Goal: Information Seeking & Learning: Find specific fact

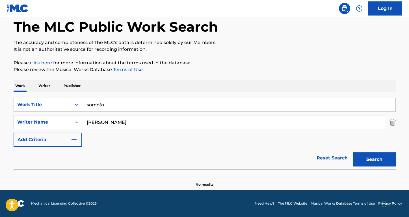
paste input "Zach Top When You See M"
drag, startPoint x: 122, startPoint y: 126, endPoint x: 64, endPoint y: 120, distance: 58.8
click at [64, 120] on div "SearchWithCriteria8455a323-07f8-4967-afe1-85a15b8996e3 Writer Name Zach Top Whe…" at bounding box center [205, 122] width 382 height 14
click at [110, 122] on input "Zach Top When You See Me" at bounding box center [233, 123] width 303 height 14
drag, startPoint x: 110, startPoint y: 122, endPoint x: 168, endPoint y: 123, distance: 57.7
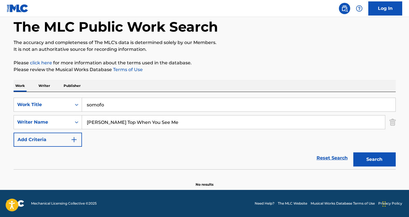
click at [168, 123] on input "Zach Top When You See Me" at bounding box center [233, 123] width 303 height 14
type input "Zach Top"
drag, startPoint x: 132, startPoint y: 107, endPoint x: 73, endPoint y: 101, distance: 59.4
click at [73, 101] on div "SearchWithCriteria947fe26c-4eb3-4423-97b6-ab0c4cf5d48e Work Title somofo" at bounding box center [205, 105] width 382 height 14
paste input "When You See Me"
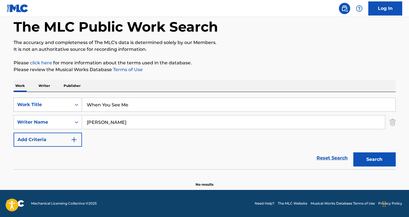
type input "When You See Me"
click at [374, 160] on button "Search" at bounding box center [374, 160] width 42 height 14
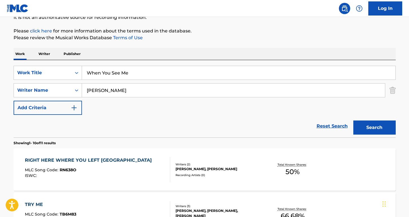
scroll to position [63, 0]
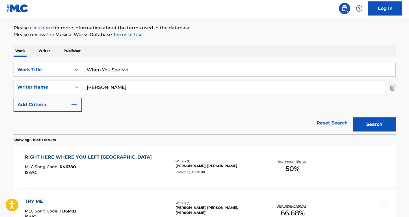
drag, startPoint x: 119, startPoint y: 86, endPoint x: 76, endPoint y: 83, distance: 42.5
click at [76, 83] on div "SearchWithCriteria8455a323-07f8-4967-afe1-85a15b8996e3 Writer Name Zach Top" at bounding box center [205, 87] width 382 height 14
type input "chamberlain"
click at [374, 125] on button "Search" at bounding box center [374, 125] width 42 height 14
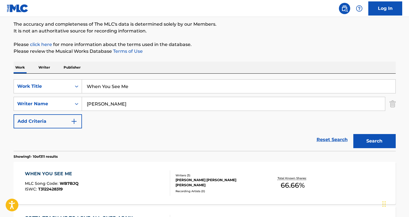
click at [68, 174] on div "WHEN YOU SEE ME" at bounding box center [52, 174] width 54 height 7
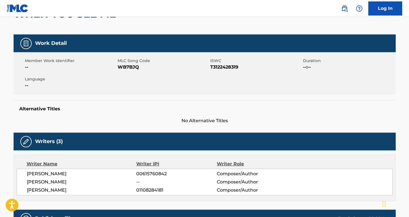
scroll to position [57, 0]
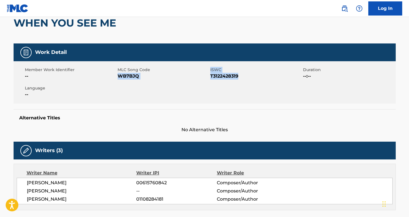
drag, startPoint x: 242, startPoint y: 75, endPoint x: 119, endPoint y: 76, distance: 123.2
click at [119, 76] on div "Member Work Identifier -- MLC Song Code WB7BJQ ISWC T3122428319 Duration --:-- …" at bounding box center [205, 82] width 382 height 42
copy div "WB7BJQ ISWC T3122428319"
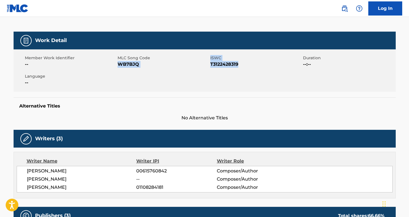
scroll to position [91, 0]
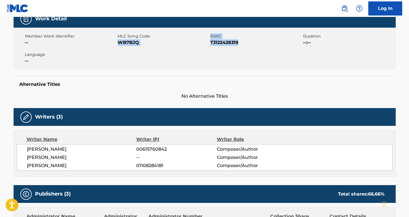
drag, startPoint x: 95, startPoint y: 152, endPoint x: 25, endPoint y: 149, distance: 70.7
click at [25, 149] on div "WYATT COLTON MCCUBBIN 00615760842 Composer/Author CARSON CHAMBERLAIN -- Compose…" at bounding box center [205, 157] width 376 height 27
copy span "WYATT COLTON MCCUBBIN"
drag, startPoint x: 87, startPoint y: 155, endPoint x: 24, endPoint y: 158, distance: 63.1
click at [24, 158] on div "WYATT COLTON MCCUBBIN 00615760842 Composer/Author CARSON CHAMBERLAIN -- Compose…" at bounding box center [205, 157] width 376 height 27
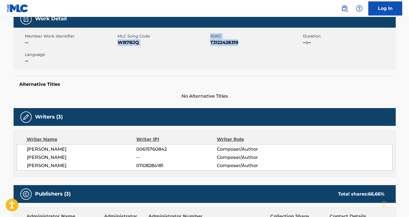
copy span "CARSON CHAMBERLAIN"
drag, startPoint x: 62, startPoint y: 169, endPoint x: 28, endPoint y: 167, distance: 34.0
click at [28, 167] on span "ZACK TOP" at bounding box center [82, 165] width 110 height 7
copy span "ZACK TOP"
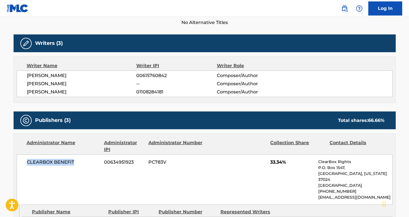
drag, startPoint x: 79, startPoint y: 160, endPoint x: 11, endPoint y: 160, distance: 67.8
click at [11, 160] on div "< Back to public search results Copy work link WHEN YOU SEE ME Work Detail Memb…" at bounding box center [205, 153] width 396 height 572
copy span "CLEARBOX BENEFIT"
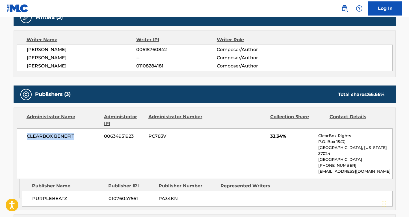
scroll to position [270, 0]
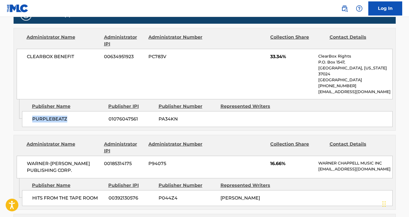
drag, startPoint x: 70, startPoint y: 112, endPoint x: 28, endPoint y: 112, distance: 42.1
click at [28, 112] on div "PURPLEBEATZ 01076047561 PA34KN" at bounding box center [207, 119] width 370 height 16
copy span "PURPLEBEATZ"
drag, startPoint x: 83, startPoint y: 160, endPoint x: 26, endPoint y: 153, distance: 57.1
click at [26, 156] on div "WARNER-TAMERLANE PUBLISHING CORP. 00185314175 P94075 16.66% WARNER CHAPPELL MUS…" at bounding box center [205, 167] width 376 height 23
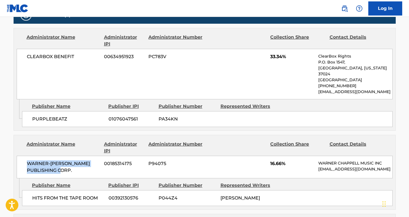
copy span "WARNER-TAMERLANE PUBLISHING CORP."
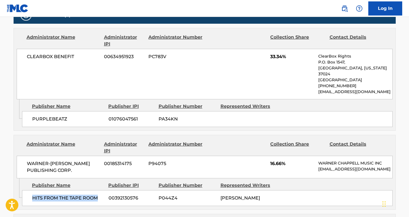
drag, startPoint x: 99, startPoint y: 190, endPoint x: 26, endPoint y: 190, distance: 72.9
click at [26, 190] on div "HITS FROM THE TAPE ROOM 00392130576 P044Z4 WYATT COLTON MCCUBBIN" at bounding box center [207, 198] width 370 height 16
copy span "HITS FROM THE TAPE ROOM"
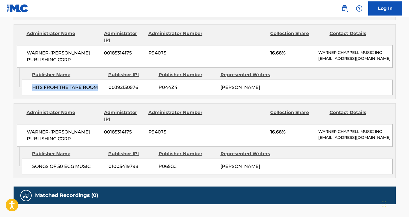
scroll to position [383, 0]
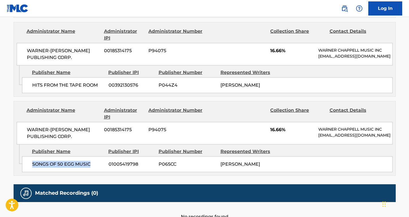
drag, startPoint x: 94, startPoint y: 164, endPoint x: 32, endPoint y: 161, distance: 62.8
click at [32, 161] on div "SONGS OF 50 EGG MUSIC 01005419798 P065CC WYATT COLTON MCCUBBIN" at bounding box center [207, 165] width 370 height 16
copy span "SONGS OF 50 EGG MUSIC"
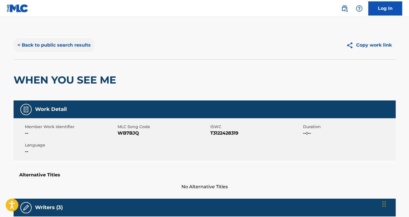
scroll to position [0, 0]
click at [80, 47] on button "< Back to public search results" at bounding box center [54, 45] width 81 height 14
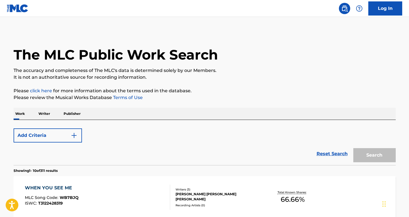
scroll to position [46, 0]
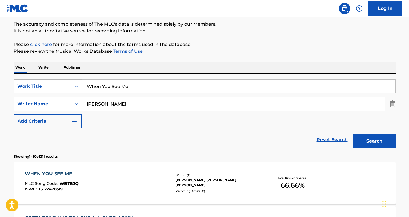
drag, startPoint x: 133, startPoint y: 90, endPoint x: 75, endPoint y: 81, distance: 59.0
click at [75, 81] on div "SearchWithCriteria947fe26c-4eb3-4423-97b6-ab0c4cf5d48e Work Title When You See …" at bounding box center [205, 86] width 382 height 14
paste input "I Ain't No Nice Guy"
type input "I Ain't No Nice Guy"
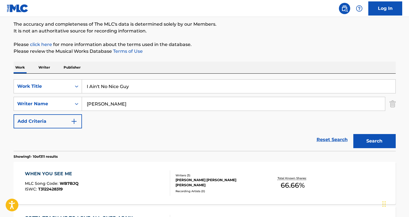
drag, startPoint x: 123, startPoint y: 105, endPoint x: 79, endPoint y: 94, distance: 46.5
click at [79, 94] on div "SearchWithCriteria947fe26c-4eb3-4423-97b6-ab0c4cf5d48e Work Title I Ain't No Ni…" at bounding box center [205, 103] width 382 height 49
click at [374, 141] on button "Search" at bounding box center [374, 141] width 42 height 14
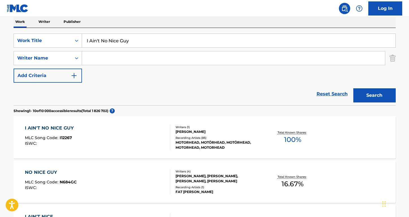
scroll to position [97, 0]
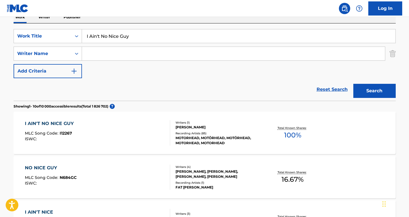
click at [57, 123] on div "I AIN'T NO NICE GUY" at bounding box center [51, 123] width 52 height 7
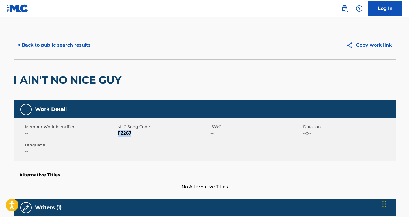
drag, startPoint x: 136, startPoint y: 136, endPoint x: 117, endPoint y: 134, distance: 18.5
click at [118, 134] on span "I12267" at bounding box center [163, 133] width 91 height 7
copy span "I12267"
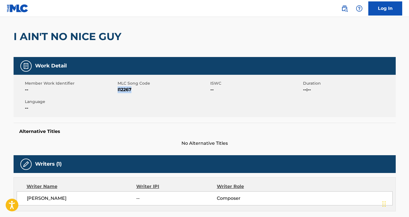
scroll to position [59, 0]
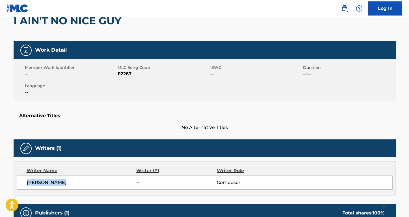
drag, startPoint x: 61, startPoint y: 184, endPoint x: 12, endPoint y: 182, distance: 49.5
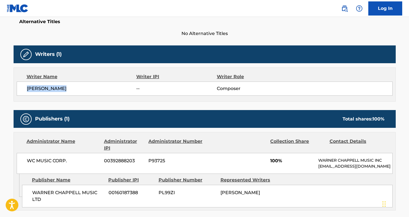
scroll to position [172, 0]
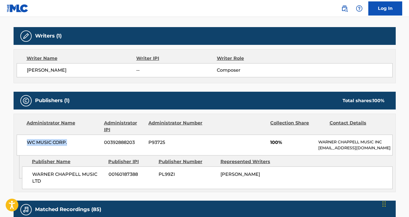
drag, startPoint x: 69, startPoint y: 144, endPoint x: 26, endPoint y: 142, distance: 43.0
click at [26, 142] on div "WC MUSIC CORP. 00392888203 P93725 100% WARNER CHAPPELL MUSIC INC MLC_Inquiries@…" at bounding box center [205, 145] width 376 height 21
drag, startPoint x: 49, startPoint y: 184, endPoint x: 23, endPoint y: 173, distance: 27.3
click at [23, 173] on div "WARNER CHAPPELL MUSIC LTD 00160187388 PL99ZI IAN KILMISTER" at bounding box center [207, 178] width 370 height 23
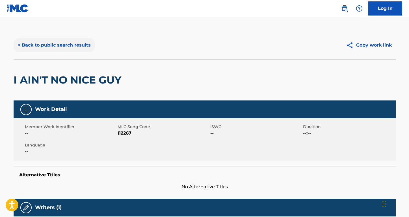
scroll to position [0, 0]
click at [76, 45] on button "< Back to public search results" at bounding box center [54, 45] width 81 height 14
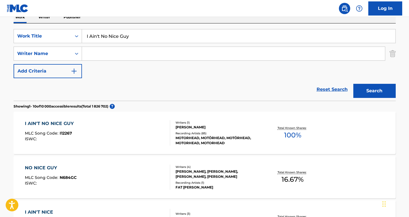
click at [100, 53] on input "Search Form" at bounding box center [233, 54] width 303 height 14
paste input "josh ross first taste of gone"
drag, startPoint x: 109, startPoint y: 53, endPoint x: 177, endPoint y: 60, distance: 68.7
click at [177, 60] on input "josh ross first taste of gone" at bounding box center [233, 54] width 303 height 14
type input "josh ross"
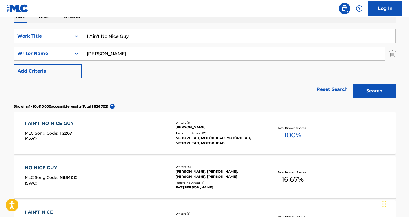
drag, startPoint x: 137, startPoint y: 34, endPoint x: 53, endPoint y: 31, distance: 84.3
click at [53, 31] on div "SearchWithCriteria947fe26c-4eb3-4423-97b6-ab0c4cf5d48e Work Title I Ain't No Ni…" at bounding box center [205, 36] width 382 height 14
paste input "first taste of gone"
type input "first taste of gone"
click at [374, 91] on button "Search" at bounding box center [374, 91] width 42 height 14
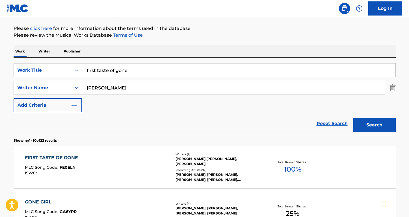
scroll to position [77, 0]
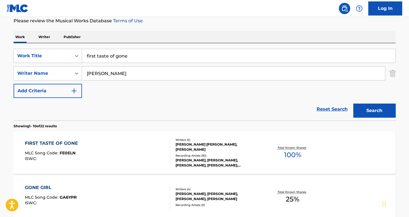
click at [64, 142] on div "FIRST TASTE OF GONE" at bounding box center [53, 143] width 56 height 7
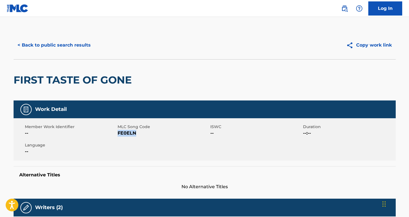
drag, startPoint x: 139, startPoint y: 133, endPoint x: 118, endPoint y: 134, distance: 21.0
click at [118, 134] on span "FE0ELN" at bounding box center [163, 133] width 91 height 7
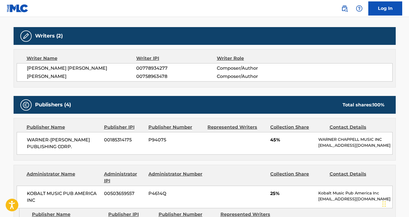
scroll to position [185, 0]
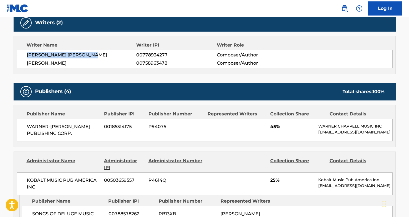
drag, startPoint x: 106, startPoint y: 53, endPoint x: 19, endPoint y: 55, distance: 86.5
click at [19, 55] on div "MASON ALEXANDER THORNLEY 00778934277 Composer/Author JOSH ROSS 00758963478 Comp…" at bounding box center [205, 59] width 376 height 18
drag, startPoint x: 69, startPoint y: 62, endPoint x: 26, endPoint y: 62, distance: 43.0
click at [26, 62] on div "MASON ALEXANDER THORNLEY 00778934277 Composer/Author JOSH ROSS 00758963478 Comp…" at bounding box center [205, 59] width 376 height 18
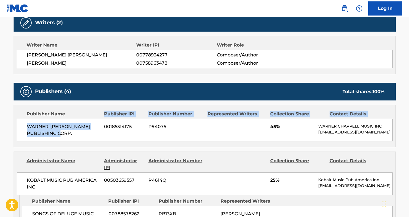
drag, startPoint x: 75, startPoint y: 132, endPoint x: 0, endPoint y: 116, distance: 76.4
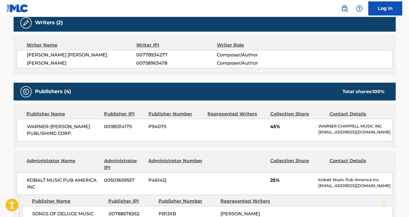
click at [71, 128] on span "WARNER-TAMERLANE PUBLISHING CORP." at bounding box center [63, 130] width 73 height 14
drag, startPoint x: 72, startPoint y: 129, endPoint x: 25, endPoint y: 126, distance: 46.5
click at [25, 126] on div "WARNER-TAMERLANE PUBLISHING CORP. 00185314175 P94075 45% WARNER CHAPPELL MUSIC …" at bounding box center [205, 130] width 376 height 23
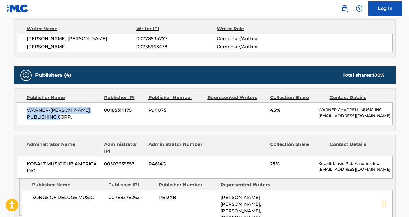
scroll to position [235, 0]
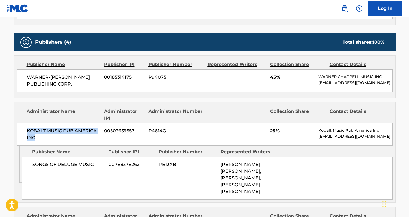
drag, startPoint x: 46, startPoint y: 135, endPoint x: 14, endPoint y: 131, distance: 32.0
click at [14, 131] on div "Administrator Name Administrator IPI Administrator Number Collection Share Cont…" at bounding box center [204, 124] width 381 height 43
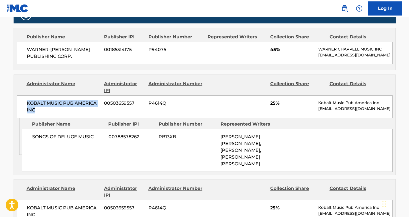
scroll to position [284, 0]
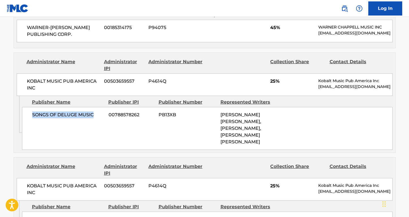
drag, startPoint x: 97, startPoint y: 115, endPoint x: 30, endPoint y: 114, distance: 66.7
click at [30, 114] on div "SONGS OF DELUGE MUSIC 00788578262 PB13XB MASON ALEXANDER THORNLEY, JOSH ROSS, M…" at bounding box center [207, 128] width 370 height 43
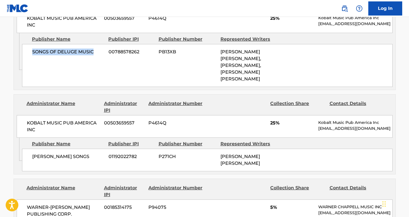
drag, startPoint x: 97, startPoint y: 151, endPoint x: 31, endPoint y: 147, distance: 65.4
click at [31, 149] on div "MASON THORNLEY SONGS 01192022782 P271CH MASON ALEXANDER THORNLEY" at bounding box center [207, 160] width 370 height 23
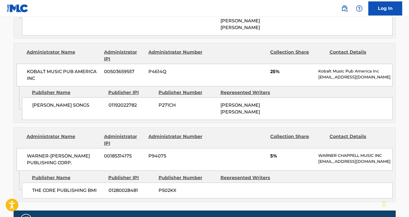
scroll to position [417, 0]
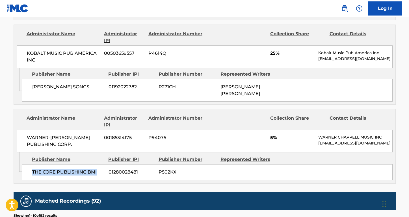
drag, startPoint x: 97, startPoint y: 163, endPoint x: 29, endPoint y: 163, distance: 67.8
click at [29, 164] on div "THE CORE PUBLISHING BMI 01280028481 P502KX" at bounding box center [207, 172] width 370 height 16
click at [292, 1] on nav "Log In" at bounding box center [204, 8] width 409 height 17
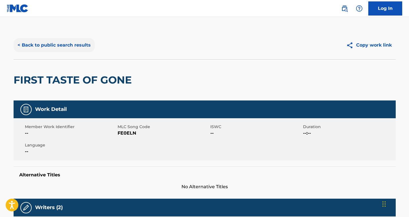
scroll to position [-1, 0]
click at [62, 48] on button "< Back to public search results" at bounding box center [54, 45] width 81 height 14
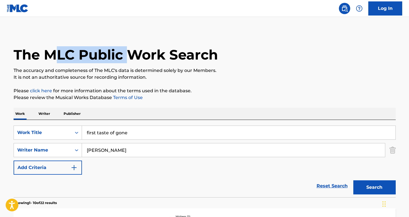
drag, startPoint x: 133, startPoint y: 55, endPoint x: 48, endPoint y: 55, distance: 85.1
click at [48, 55] on h1 "The MLC Public Work Search" at bounding box center [116, 54] width 204 height 17
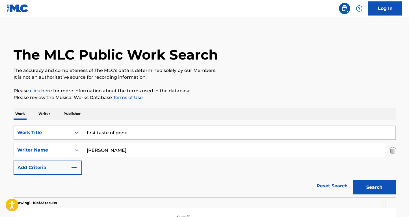
click at [127, 61] on h1 "The MLC Public Work Search" at bounding box center [116, 54] width 204 height 17
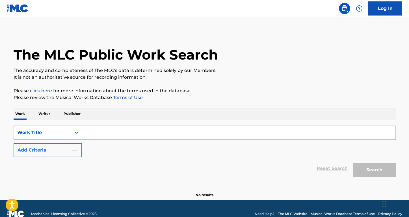
click at [69, 153] on button "Add Criteria" at bounding box center [48, 150] width 68 height 14
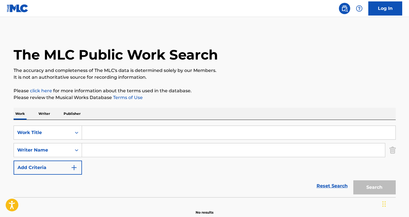
click at [97, 152] on input "Search Form" at bounding box center [233, 151] width 303 height 14
type input "[PERSON_NAME]"
click at [97, 133] on input "Search Form" at bounding box center [238, 133] width 313 height 14
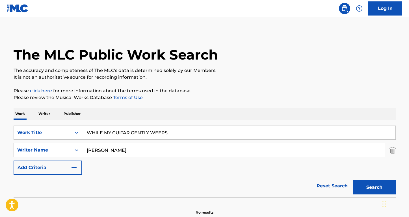
type input "WHILE MY GUITAR GENTLY WEEPS"
click at [374, 188] on button "Search" at bounding box center [374, 188] width 42 height 14
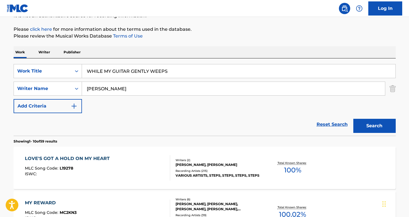
scroll to position [85, 0]
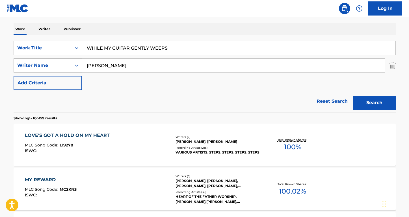
drag, startPoint x: 119, startPoint y: 67, endPoint x: 76, endPoint y: 65, distance: 43.0
click at [76, 65] on div "SearchWithCriteria5a87e3a9-1f98-4d45-a5d8-8c98a0527263 Writer Name [PERSON_NAME]" at bounding box center [205, 65] width 382 height 14
paste input "[PERSON_NAME]"
type input "[PERSON_NAME]"
drag, startPoint x: 172, startPoint y: 50, endPoint x: 50, endPoint y: 47, distance: 122.4
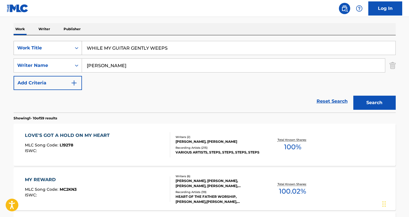
click at [50, 47] on div "SearchWithCriteriacbe764d9-d4b2-400e-8ec0-fe6041179376 Work Title WHILE MY GUIT…" at bounding box center [205, 48] width 382 height 14
type input "RIPTIDE"
click at [374, 103] on button "Search" at bounding box center [374, 103] width 42 height 14
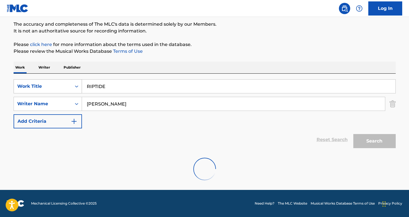
scroll to position [46, 0]
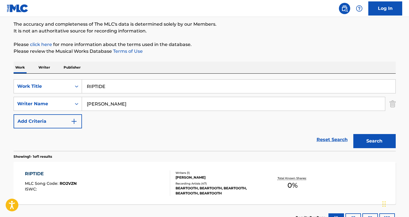
click at [33, 173] on div "RIPTIDE" at bounding box center [51, 174] width 52 height 7
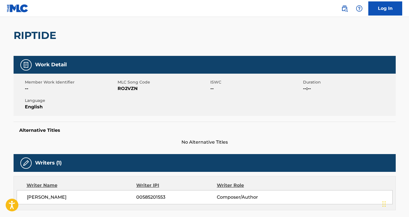
scroll to position [131, 0]
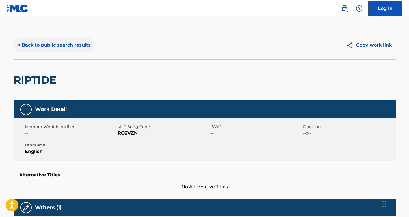
click at [62, 47] on button "< Back to public search results" at bounding box center [54, 45] width 81 height 14
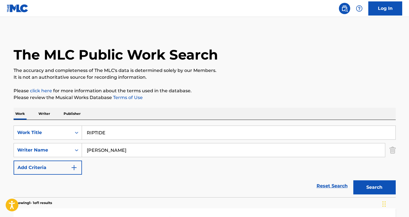
scroll to position [46, 0]
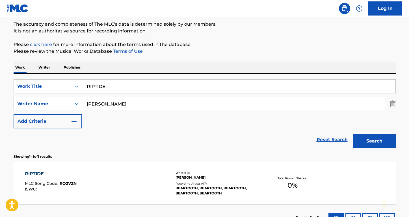
drag, startPoint x: 126, startPoint y: 105, endPoint x: 66, endPoint y: 103, distance: 60.8
click at [66, 103] on div "SearchWithCriteria5a87e3a9-1f98-4d45-a5d8-8c98a0527263 Writer Name [PERSON_NAME]" at bounding box center [205, 104] width 382 height 14
paste input "[PERSON_NAME] the house rules"
drag, startPoint x: 120, startPoint y: 103, endPoint x: 191, endPoint y: 106, distance: 70.7
click at [191, 106] on input "[PERSON_NAME] the house rules" at bounding box center [233, 104] width 303 height 14
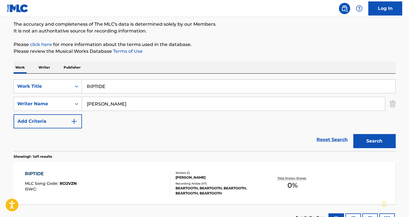
type input "[PERSON_NAME]"
paste input "the house rules"
drag, startPoint x: 110, startPoint y: 85, endPoint x: 57, endPoint y: 84, distance: 52.6
click at [57, 84] on div "SearchWithCriteriacbe764d9-d4b2-400e-8ec0-fe6041179376 Work Title RIPTIDE" at bounding box center [205, 86] width 382 height 14
type input "the house rules"
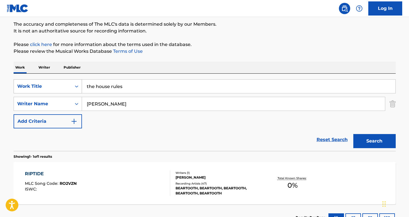
click at [374, 141] on button "Search" at bounding box center [374, 141] width 42 height 14
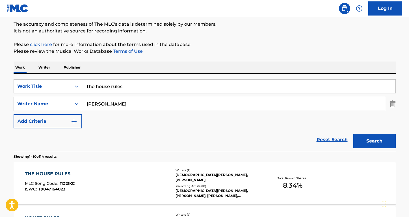
click at [59, 179] on div "THE HOUSE RULES MLC Song Code : TD21KC ISWC : T9047164023" at bounding box center [50, 183] width 50 height 25
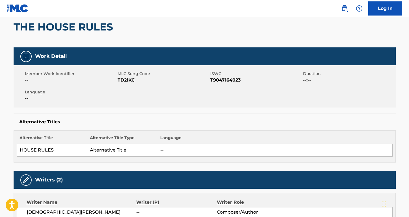
scroll to position [57, 0]
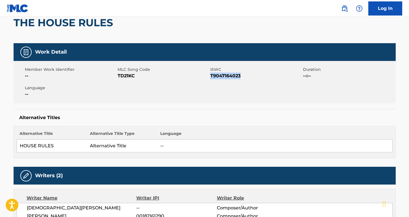
drag, startPoint x: 242, startPoint y: 78, endPoint x: 211, endPoint y: 75, distance: 31.2
click at [211, 75] on span "T9047164023" at bounding box center [255, 76] width 91 height 7
copy span "T9047164023"
drag, startPoint x: 143, startPoint y: 77, endPoint x: 118, endPoint y: 76, distance: 25.2
click at [118, 76] on span "TD21KC" at bounding box center [163, 76] width 91 height 7
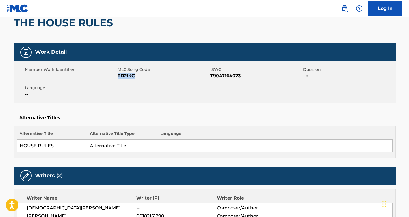
copy span "TD21KC"
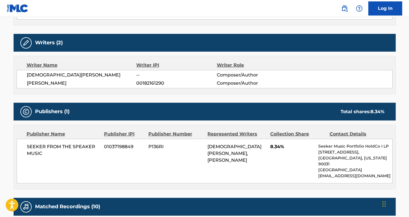
scroll to position [199, 0]
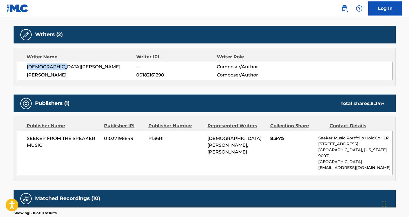
drag, startPoint x: 64, startPoint y: 69, endPoint x: 16, endPoint y: 68, distance: 48.3
click at [16, 68] on div "Writer Name Writer IPI Writer Role [PERSON_NAME] -- Composer/Author [PERSON_NAM…" at bounding box center [205, 67] width 382 height 38
drag, startPoint x: 60, startPoint y: 74, endPoint x: 25, endPoint y: 75, distance: 35.0
click at [25, 75] on div "[PERSON_NAME] -- Composer/Author [PERSON_NAME] 00182161290 Composer/Author" at bounding box center [205, 71] width 376 height 18
copy span "[PERSON_NAME]"
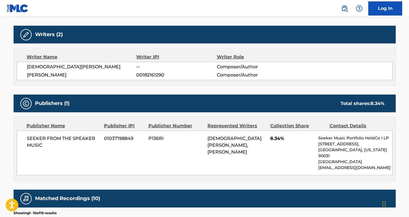
click at [45, 144] on span "SEEKER FROM THE SPEAKER MUSIC" at bounding box center [63, 142] width 73 height 14
drag, startPoint x: 48, startPoint y: 144, endPoint x: 24, endPoint y: 138, distance: 25.2
click at [24, 138] on div "SEEKER FROM THE SPEAKER MUSIC 01037198849 P136RI [PERSON_NAME], [PERSON_NAME] 8…" at bounding box center [205, 153] width 376 height 45
copy span "SEEKER FROM THE SPEAKER MUSIC"
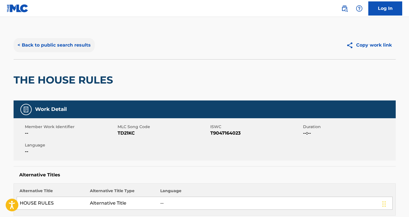
scroll to position [0, 0]
click at [71, 47] on button "< Back to public search results" at bounding box center [54, 45] width 81 height 14
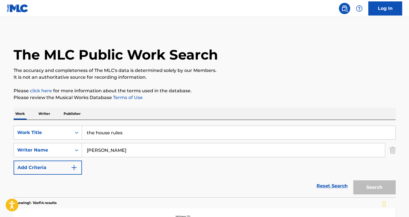
scroll to position [46, 0]
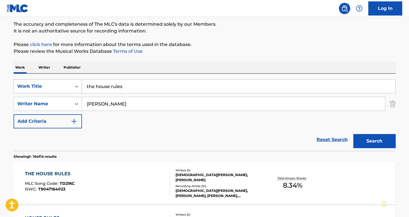
paste input "just the way i'm feeling"
drag, startPoint x: 134, startPoint y: 91, endPoint x: 71, endPoint y: 90, distance: 63.0
click at [71, 90] on div "SearchWithCriteriacbe764d9-d4b2-400e-8ec0-fe6041179376 Work Title the house rul…" at bounding box center [205, 86] width 382 height 14
drag, startPoint x: 123, startPoint y: 86, endPoint x: 61, endPoint y: 86, distance: 61.9
click at [61, 86] on div "SearchWithCriteriacbe764d9-d4b2-400e-8ec0-fe6041179376 Work Title the house rul…" at bounding box center [205, 86] width 382 height 14
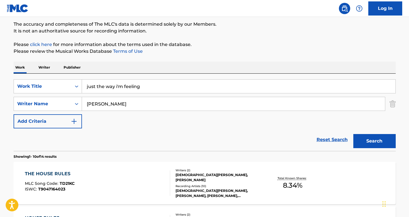
type input "just the way i'm feeling"
drag, startPoint x: 126, startPoint y: 105, endPoint x: 53, endPoint y: 100, distance: 72.8
click at [53, 101] on div "SearchWithCriteria5a87e3a9-1f98-4d45-a5d8-8c98a0527263 Writer Name [PERSON_NAME]" at bounding box center [205, 104] width 382 height 14
type input "[PERSON_NAME]"
click at [374, 141] on button "Search" at bounding box center [374, 141] width 42 height 14
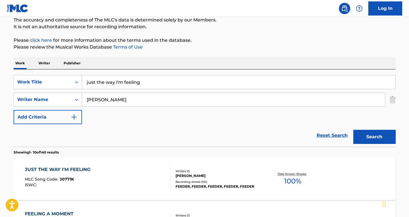
scroll to position [52, 0]
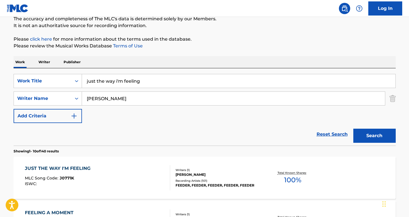
click at [55, 170] on div "JUST THE WAY I'M FEELING" at bounding box center [59, 168] width 68 height 7
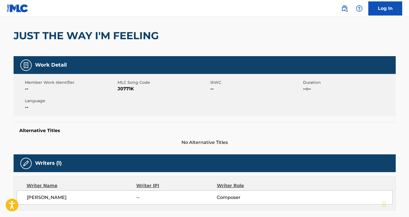
scroll to position [110, 0]
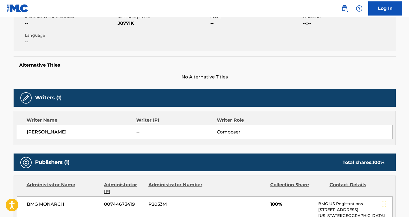
drag, startPoint x: 74, startPoint y: 132, endPoint x: 6, endPoint y: 131, distance: 67.3
click at [7, 131] on div "< Back to public search results Copy work link JUST THE WAY I'M FEELING Work De…" at bounding box center [205, 207] width 396 height 573
copy span "[PERSON_NAME]"
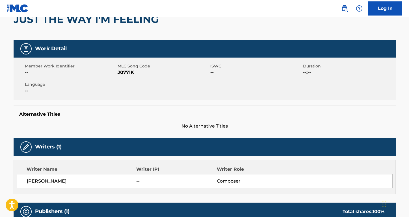
scroll to position [9, 0]
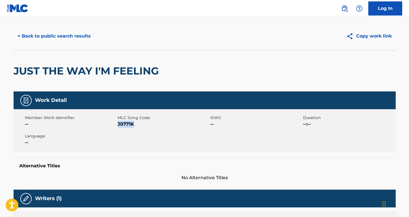
drag, startPoint x: 138, startPoint y: 125, endPoint x: 118, endPoint y: 124, distance: 19.5
click at [118, 125] on span "J0771K" at bounding box center [163, 124] width 91 height 7
copy span "J0771K"
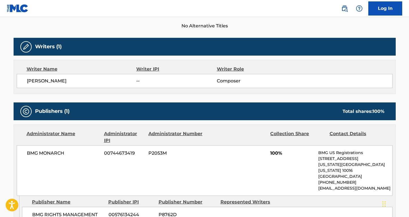
scroll to position [171, 0]
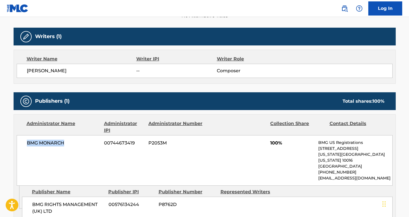
drag, startPoint x: 67, startPoint y: 145, endPoint x: 18, endPoint y: 145, distance: 49.7
click at [18, 145] on div "BMG MONARCH 00744673419 P2053M 100% BMG US Registrations [STREET_ADDRESS][US_ST…" at bounding box center [205, 160] width 376 height 51
copy span "BMG MONARCH"
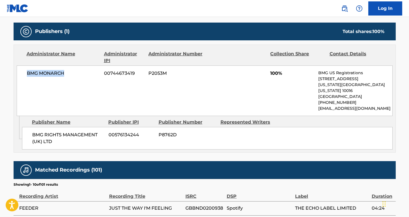
scroll to position [258, 0]
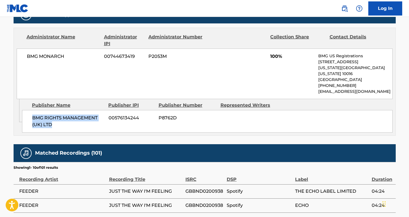
drag, startPoint x: 56, startPoint y: 117, endPoint x: 27, endPoint y: 112, distance: 29.6
click at [27, 112] on div "BMG RIGHTS MANAGEMENT (UK) LTD 00576134244 P8762D" at bounding box center [207, 121] width 370 height 23
copy span "BMG RIGHTS MANAGEMENT (UK) LTD"
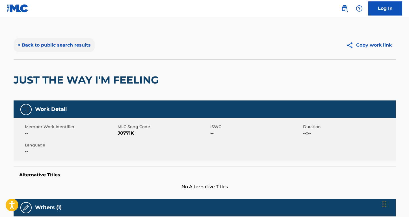
click at [80, 47] on button "< Back to public search results" at bounding box center [54, 45] width 81 height 14
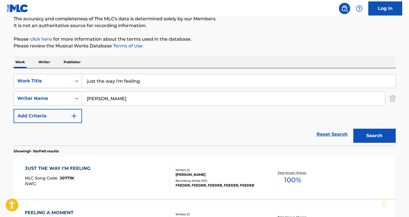
paste input "[PERSON_NAME][DATE] Same Ground"
drag, startPoint x: 129, startPoint y: 98, endPoint x: 53, endPoint y: 98, distance: 76.3
click at [53, 98] on div "SearchWithCriteria5a87e3a9-1f98-4d45-a5d8-8c98a0527263 Writer Name [PERSON_NAME…" at bounding box center [205, 99] width 382 height 14
click at [118, 98] on input "[PERSON_NAME][DATE] Same Ground" at bounding box center [233, 99] width 303 height 14
drag, startPoint x: 118, startPoint y: 98, endPoint x: 169, endPoint y: 98, distance: 50.6
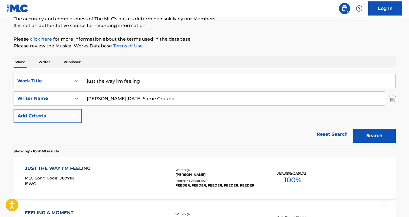
click at [169, 100] on input "[PERSON_NAME][DATE] Same Ground" at bounding box center [233, 99] width 303 height 14
type input "[PERSON_NAME][DATE]"
drag, startPoint x: 159, startPoint y: 83, endPoint x: 57, endPoint y: 81, distance: 101.5
click at [57, 81] on div "SearchWithCriteriacbe764d9-d4b2-400e-8ec0-fe6041179376 Work Title just the way …" at bounding box center [205, 81] width 382 height 14
paste input "Same Ground"
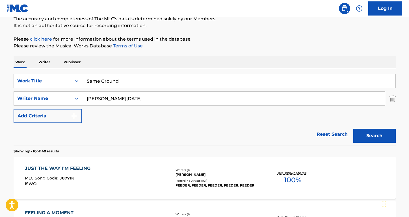
type input "Same Ground"
click at [374, 136] on button "Search" at bounding box center [374, 136] width 42 height 14
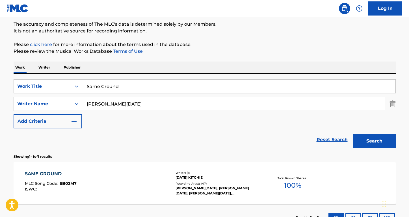
click at [60, 174] on div "SAME GROUND" at bounding box center [51, 174] width 52 height 7
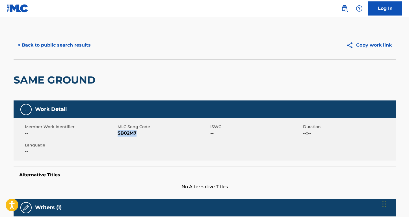
drag, startPoint x: 141, startPoint y: 133, endPoint x: 118, endPoint y: 133, distance: 23.5
click at [118, 133] on span "SB02M7" at bounding box center [163, 133] width 91 height 7
copy span "SB02M7"
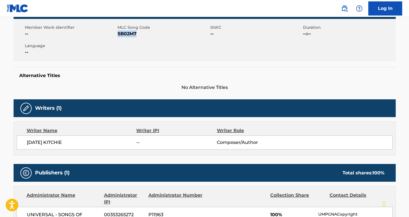
scroll to position [108, 0]
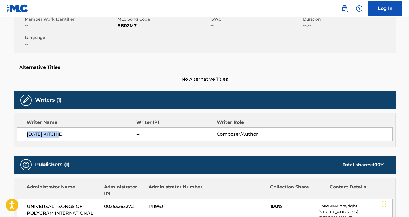
drag, startPoint x: 45, startPoint y: 136, endPoint x: 12, endPoint y: 136, distance: 33.3
click at [12, 136] on div "< Back to public search results Copy work link SAME GROUND Work Detail Member W…" at bounding box center [205, 206] width 396 height 567
copy span "[DATE] KITCHIE"
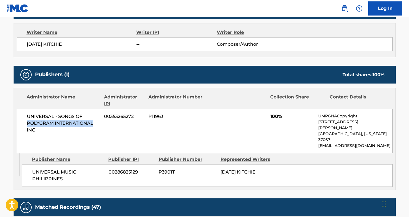
drag, startPoint x: 93, startPoint y: 125, endPoint x: 27, endPoint y: 123, distance: 65.6
click at [27, 123] on span "UNIVERSAL - SONGS OF POLYGRAM INTERNATIONAL INC" at bounding box center [63, 123] width 73 height 20
drag, startPoint x: 36, startPoint y: 128, endPoint x: 27, endPoint y: 112, distance: 18.7
click at [27, 112] on div "UNIVERSAL - SONGS OF POLYGRAM INTERNATIONAL INC 00353265272 P11963 100% UMPGNAC…" at bounding box center [205, 131] width 376 height 45
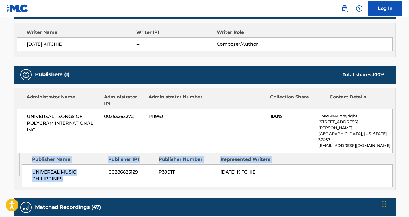
drag, startPoint x: 63, startPoint y: 166, endPoint x: 29, endPoint y: 151, distance: 37.7
click at [21, 161] on div "Admin Original Publisher Connecting Line Publisher Name Publisher IPI Publisher…" at bounding box center [204, 171] width 381 height 36
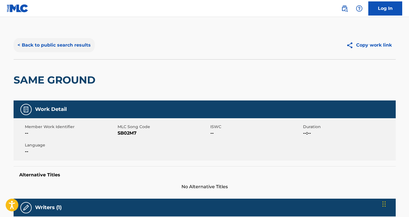
click at [41, 48] on button "< Back to public search results" at bounding box center [54, 45] width 81 height 14
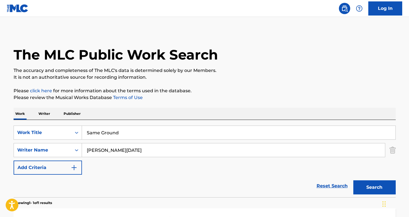
scroll to position [46, 0]
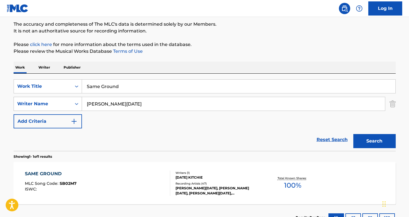
drag, startPoint x: 122, startPoint y: 106, endPoint x: 67, endPoint y: 103, distance: 54.9
click at [67, 103] on div "SearchWithCriteria5a87e3a9-1f98-4d45-a5d8-8c98a0527263 Writer Name [PERSON_NAME…" at bounding box center [205, 104] width 382 height 14
paste input "[PERSON_NAME]"
type input "[PERSON_NAME]"
drag, startPoint x: 141, startPoint y: 81, endPoint x: 150, endPoint y: 85, distance: 10.0
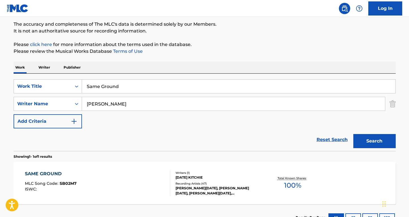
click at [150, 86] on input "Same Ground" at bounding box center [238, 87] width 313 height 14
type input "amor de su vida"
click at [374, 141] on button "Search" at bounding box center [374, 141] width 42 height 14
click at [48, 174] on div "EL AMOR DE SU VIDA" at bounding box center [52, 174] width 55 height 7
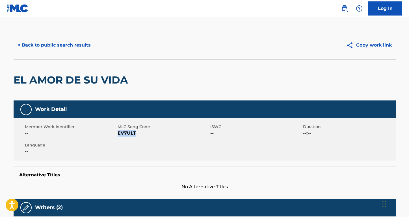
drag, startPoint x: 149, startPoint y: 137, endPoint x: 118, endPoint y: 134, distance: 32.1
click at [118, 134] on div "Member Work Identifier -- MLC Song Code EV7ULT ISWC -- Duration --:-- Language …" at bounding box center [205, 139] width 382 height 42
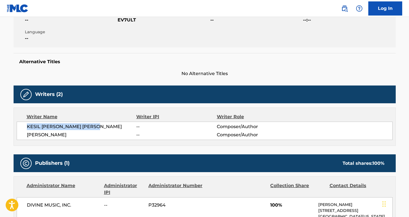
drag, startPoint x: 99, startPoint y: 127, endPoint x: 21, endPoint y: 127, distance: 78.6
click at [21, 127] on div "KESIL [PERSON_NAME] [PERSON_NAME] -- Composer/Author [PERSON_NAME] -- Composer/…" at bounding box center [205, 131] width 376 height 18
drag, startPoint x: 70, startPoint y: 135, endPoint x: 25, endPoint y: 134, distance: 45.8
click at [25, 134] on div "KESIL [PERSON_NAME] [PERSON_NAME] -- Composer/Author [PERSON_NAME] -- Composer/…" at bounding box center [205, 131] width 376 height 18
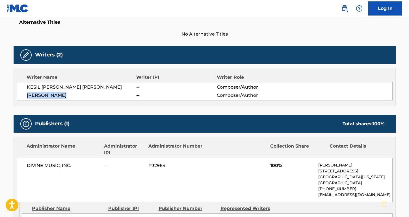
scroll to position [161, 0]
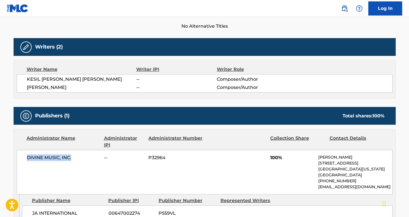
drag, startPoint x: 73, startPoint y: 159, endPoint x: 16, endPoint y: 159, distance: 57.6
click at [16, 159] on div "Administrator Name Administrator IPI Administrator Number Collection Share Cont…" at bounding box center [204, 161] width 381 height 65
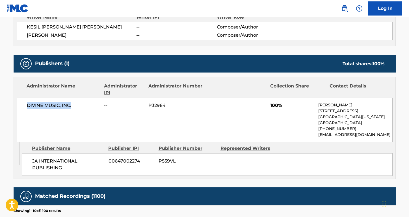
scroll to position [244, 0]
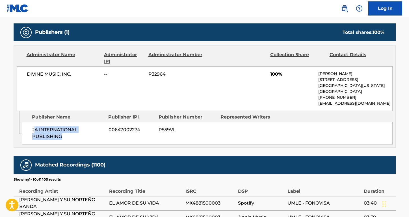
drag, startPoint x: 70, startPoint y: 138, endPoint x: 34, endPoint y: 136, distance: 35.3
click at [34, 136] on span "JA INTERNATIONAL PUBLISHING" at bounding box center [68, 134] width 72 height 14
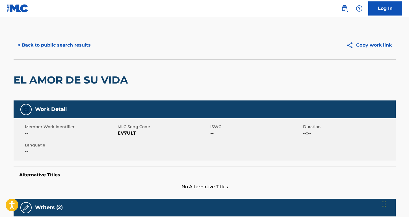
scroll to position [0, 0]
click at [76, 46] on button "< Back to public search results" at bounding box center [54, 45] width 81 height 14
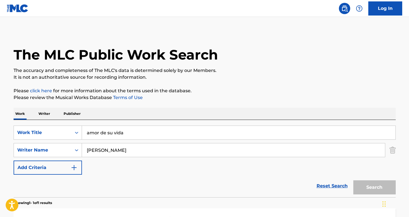
scroll to position [46, 0]
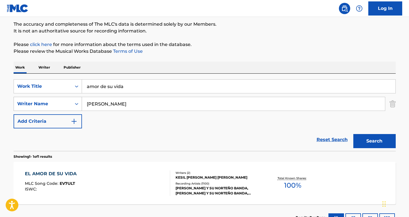
drag, startPoint x: 125, startPoint y: 105, endPoint x: 77, endPoint y: 102, distance: 48.1
click at [79, 103] on div "SearchWithCriteria5a87e3a9-1f98-4d45-a5d8-8c98a0527263 Writer Name [PERSON_NAME]" at bounding box center [205, 104] width 382 height 14
paste input "Per [PERSON_NAME]"
type input "Per [PERSON_NAME]"
drag, startPoint x: 133, startPoint y: 84, endPoint x: 91, endPoint y: 83, distance: 41.3
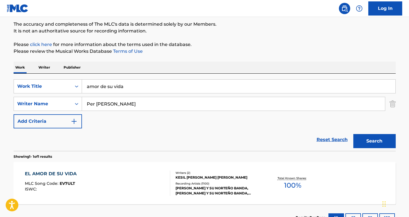
click at [91, 83] on input "amor de su vida" at bounding box center [238, 87] width 313 height 14
paste input "Stitches and Burns"
type input "Stitches and Burns"
click at [374, 141] on button "Search" at bounding box center [374, 141] width 42 height 14
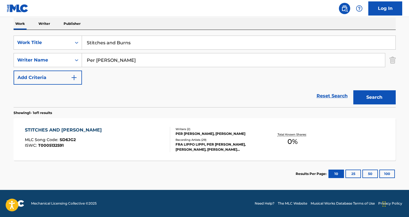
scroll to position [90, 0]
click at [73, 129] on div "STITCHES AND [PERSON_NAME]" at bounding box center [65, 130] width 80 height 7
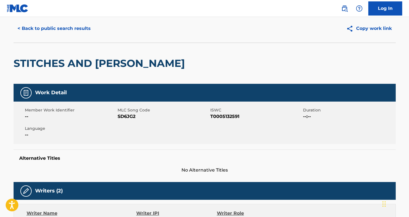
scroll to position [26, 0]
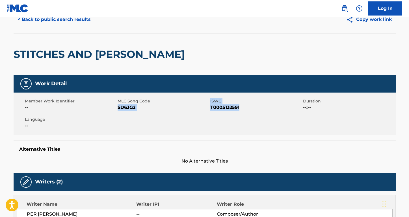
drag, startPoint x: 240, startPoint y: 107, endPoint x: 118, endPoint y: 107, distance: 122.4
click at [118, 107] on div "Member Work Identifier -- MLC Song Code SD6JG2 ISWC T0005132591 Duration --:-- …" at bounding box center [205, 114] width 382 height 42
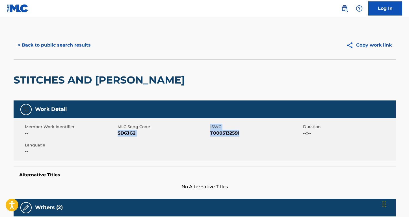
scroll to position [0, 0]
click at [150, 88] on div "STITCHES AND [PERSON_NAME]" at bounding box center [205, 79] width 382 height 41
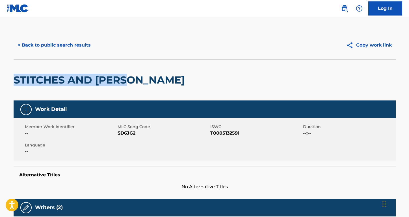
drag, startPoint x: 149, startPoint y: 88, endPoint x: 29, endPoint y: 67, distance: 121.9
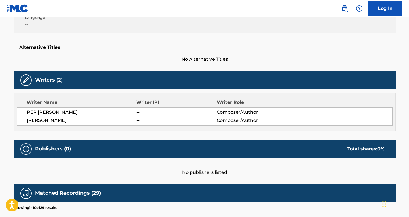
drag, startPoint x: 92, startPoint y: 112, endPoint x: 11, endPoint y: 111, distance: 81.4
click at [11, 111] on div "< Back to public search results Copy work link STITCHES AND BURNS Work Detail M…" at bounding box center [205, 147] width 396 height 489
drag, startPoint x: 82, startPoint y: 121, endPoint x: 22, endPoint y: 121, distance: 60.2
click at [22, 121] on div "PER [PERSON_NAME] -- Composer/Author [PERSON_NAME] -- Composer/Author" at bounding box center [205, 116] width 376 height 18
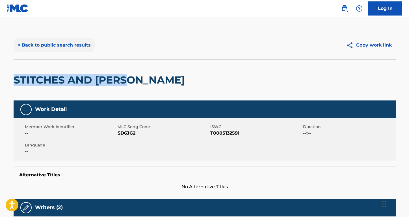
scroll to position [0, 0]
click at [75, 46] on button "< Back to public search results" at bounding box center [54, 45] width 81 height 14
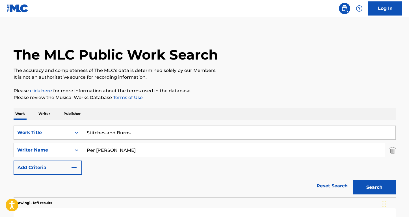
scroll to position [58, 0]
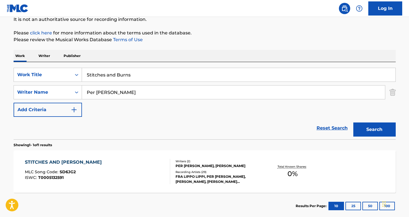
drag, startPoint x: 144, startPoint y: 91, endPoint x: 83, endPoint y: 90, distance: 60.5
click at [83, 90] on input "Per [PERSON_NAME]" at bounding box center [233, 93] width 303 height 14
paste input "Takedow"
type input "Takedown"
drag, startPoint x: 132, startPoint y: 77, endPoint x: 75, endPoint y: 74, distance: 57.4
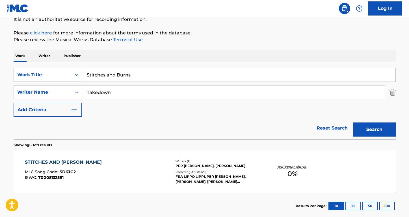
click at [75, 74] on div "SearchWithCriteriacbe764d9-d4b2-400e-8ec0-fe6041179376 Work Title Stitches and …" at bounding box center [205, 75] width 382 height 14
drag, startPoint x: 115, startPoint y: 95, endPoint x: 68, endPoint y: 95, distance: 47.5
click at [68, 95] on div "SearchWithCriteria5a87e3a9-1f98-4d45-a5d8-8c98a0527263 Writer Name Takedown" at bounding box center [205, 92] width 382 height 14
drag, startPoint x: 140, startPoint y: 75, endPoint x: 65, endPoint y: 76, distance: 74.9
click at [64, 75] on div "SearchWithCriteriacbe764d9-d4b2-400e-8ec0-fe6041179376 Work Title Stitches and …" at bounding box center [205, 75] width 382 height 14
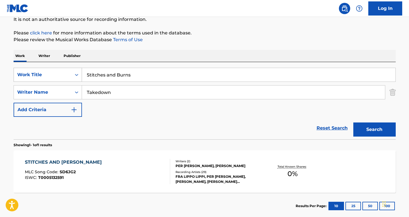
paste input "Takedown"
type input "Takedown"
drag, startPoint x: 120, startPoint y: 97, endPoint x: 62, endPoint y: 91, distance: 57.7
click at [62, 91] on div "SearchWithCriteria5a87e3a9-1f98-4d45-a5d8-8c98a0527263 Writer Name Takedown" at bounding box center [205, 92] width 382 height 14
type input "[PERSON_NAME]"
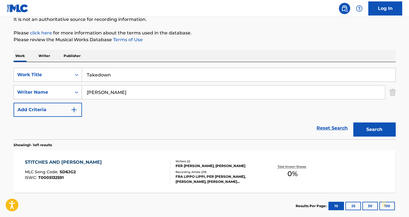
click at [374, 130] on button "Search" at bounding box center [374, 130] width 42 height 14
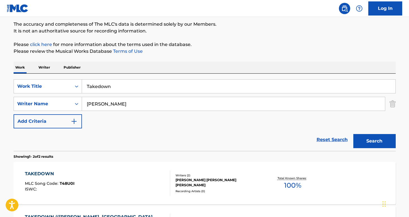
click at [37, 174] on div "TAKEDOWN" at bounding box center [50, 174] width 50 height 7
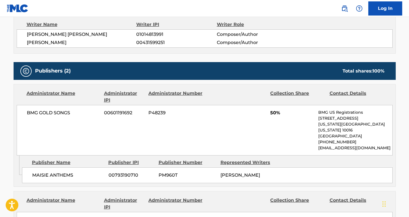
scroll to position [119, 0]
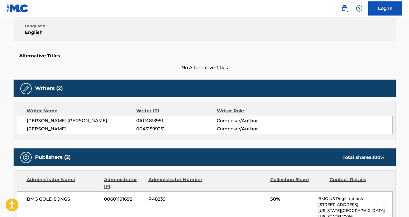
click at [83, 120] on span "[PERSON_NAME] [PERSON_NAME]" at bounding box center [82, 121] width 110 height 7
drag, startPoint x: 87, startPoint y: 129, endPoint x: 14, endPoint y: 130, distance: 73.8
click at [14, 130] on div "Writer Name Writer IPI Writer Role [PERSON_NAME] [PERSON_NAME] 01014813991 Comp…" at bounding box center [205, 121] width 382 height 38
drag, startPoint x: 77, startPoint y: 198, endPoint x: 9, endPoint y: 197, distance: 68.1
click at [9, 197] on div "< Back to public search results Copy work link TAKEDOWN Work Detail Member Work…" at bounding box center [205, 171] width 396 height 519
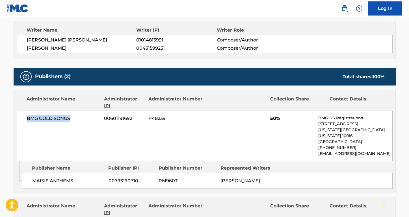
scroll to position [227, 0]
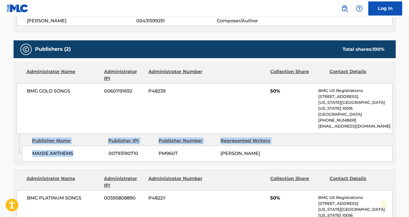
drag, startPoint x: 78, startPoint y: 148, endPoint x: 8, endPoint y: 148, distance: 69.8
click at [8, 148] on div "< Back to public search results Copy work link TAKEDOWN Work Detail Member Work…" at bounding box center [205, 63] width 396 height 519
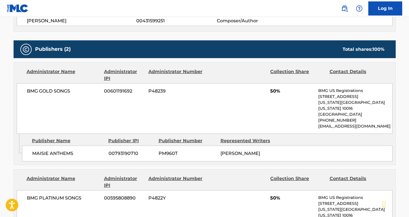
click at [69, 151] on div "MAISIE ANTHEMS 00793190710 PM960T [PERSON_NAME]" at bounding box center [207, 154] width 370 height 16
drag, startPoint x: 77, startPoint y: 147, endPoint x: 29, endPoint y: 148, distance: 47.5
click at [29, 148] on div "MAISIE ANTHEMS 00793190710 PM960T [PERSON_NAME]" at bounding box center [207, 154] width 370 height 16
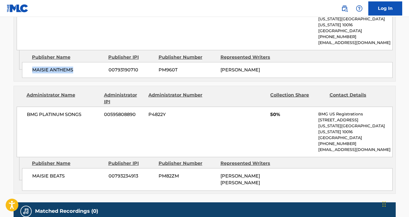
scroll to position [338, 0]
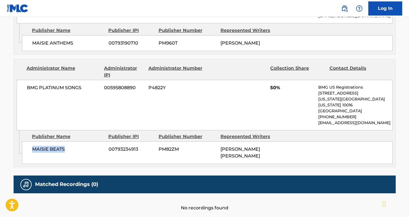
drag, startPoint x: 72, startPoint y: 140, endPoint x: 29, endPoint y: 140, distance: 43.2
click at [29, 142] on div "MAISIE BEATS 00793234913 PM82ZM [PERSON_NAME] [PERSON_NAME]" at bounding box center [207, 153] width 370 height 23
drag, startPoint x: 88, startPoint y: 84, endPoint x: 26, endPoint y: 84, distance: 62.2
click at [26, 83] on div "BMG PLATINUM SONGS 00595808890 P4822Y 50% BMG US Registrations [STREET_ADDRESS]…" at bounding box center [205, 105] width 376 height 51
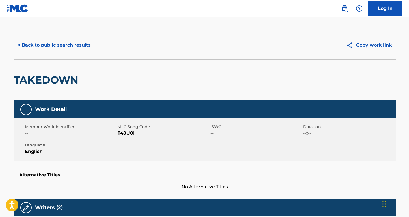
scroll to position [0, 0]
drag, startPoint x: 139, startPoint y: 135, endPoint x: 117, endPoint y: 134, distance: 22.3
click at [117, 134] on div "Member Work Identifier -- MLC Song Code T48U0I ISWC -- Duration --:-- Language …" at bounding box center [205, 139] width 382 height 42
click at [144, 122] on div "Member Work Identifier -- MLC Song Code T48U0I ISWC -- Duration --:-- Language …" at bounding box center [205, 139] width 382 height 42
click at [131, 135] on span "T48U0I" at bounding box center [163, 133] width 91 height 7
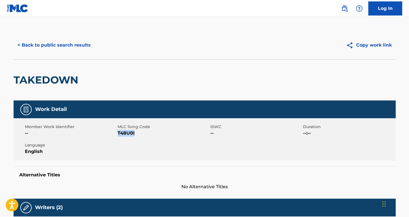
drag, startPoint x: 137, startPoint y: 133, endPoint x: 118, endPoint y: 133, distance: 19.5
click at [118, 133] on span "T48U0I" at bounding box center [163, 133] width 91 height 7
click at [73, 48] on button "< Back to public search results" at bounding box center [54, 45] width 81 height 14
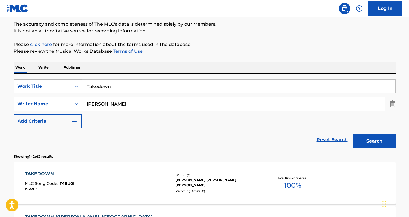
drag, startPoint x: 140, startPoint y: 89, endPoint x: 62, endPoint y: 87, distance: 78.0
click at [62, 86] on div "SearchWithCriteriacbe764d9-d4b2-400e-8ec0-fe6041179376 Work Title Takedown" at bounding box center [205, 86] width 382 height 14
paste input "Doublewide"
type input "Doublewide"
click at [125, 65] on div "Work Writer Publisher" at bounding box center [205, 68] width 382 height 12
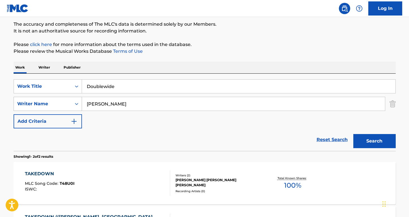
drag, startPoint x: 125, startPoint y: 106, endPoint x: 81, endPoint y: 101, distance: 44.1
click at [81, 101] on div "SearchWithCriteria5a87e3a9-1f98-4d45-a5d8-8c98a0527263 Writer Name [PERSON_NAME]" at bounding box center [205, 104] width 382 height 14
type input "[PERSON_NAME]"
click at [374, 141] on button "Search" at bounding box center [374, 141] width 42 height 14
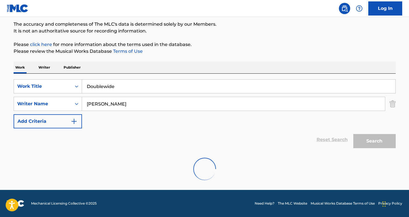
scroll to position [28, 0]
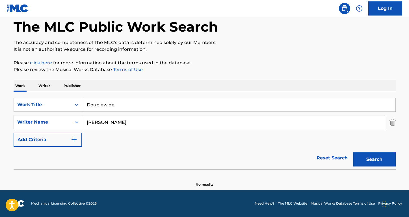
click at [104, 123] on input "[PERSON_NAME]" at bounding box center [233, 123] width 303 height 14
click at [103, 107] on input "Doublewide" at bounding box center [238, 105] width 313 height 14
click at [374, 160] on button "Search" at bounding box center [374, 160] width 42 height 14
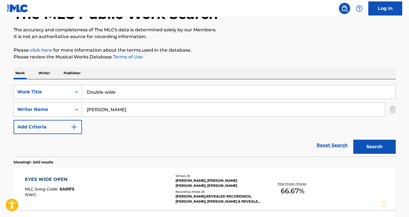
scroll to position [46, 0]
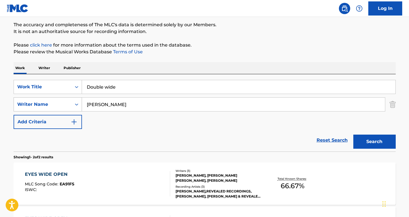
drag, startPoint x: 127, startPoint y: 104, endPoint x: 76, endPoint y: 104, distance: 50.6
click at [76, 104] on div "SearchWithCriteria5a87e3a9-1f98-4d45-a5d8-8c98a0527263 Writer Name [PERSON_NAME]" at bounding box center [205, 104] width 382 height 14
drag, startPoint x: 127, startPoint y: 85, endPoint x: 77, endPoint y: 85, distance: 49.2
click at [77, 85] on div "SearchWithCriteriacbe764d9-d4b2-400e-8ec0-fe6041179376 Work Title Double wide" at bounding box center [205, 87] width 382 height 14
paste input "Never Tried Cocain"
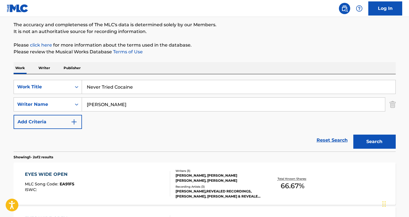
type input "Never Tried Cocaine"
drag, startPoint x: 138, startPoint y: 106, endPoint x: 68, endPoint y: 103, distance: 70.4
click at [68, 103] on div "SearchWithCriteria5a87e3a9-1f98-4d45-a5d8-8c98a0527263 Writer Name [PERSON_NAME]" at bounding box center [205, 104] width 382 height 14
click at [374, 142] on button "Search" at bounding box center [374, 142] width 42 height 14
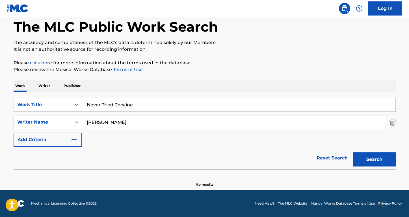
scroll to position [28, 0]
drag, startPoint x: 104, startPoint y: 123, endPoint x: 51, endPoint y: 119, distance: 53.8
click at [51, 119] on div "SearchWithCriteria5a87e3a9-1f98-4d45-a5d8-8c98a0527263 Writer Name [PERSON_NAME]" at bounding box center [205, 122] width 382 height 14
type input "BOLT"
click at [374, 160] on button "Search" at bounding box center [374, 160] width 42 height 14
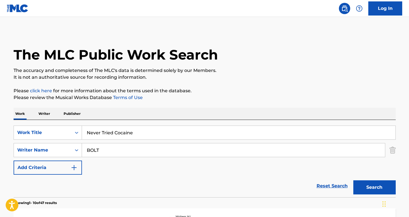
scroll to position [0, 0]
drag, startPoint x: 137, startPoint y: 132, endPoint x: 58, endPoint y: 131, distance: 78.6
click at [58, 131] on div "SearchWithCriteriacbe764d9-d4b2-400e-8ec0-fe6041179376 Work Title Never Tried C…" at bounding box center [205, 133] width 382 height 14
